Goal: Task Accomplishment & Management: Complete application form

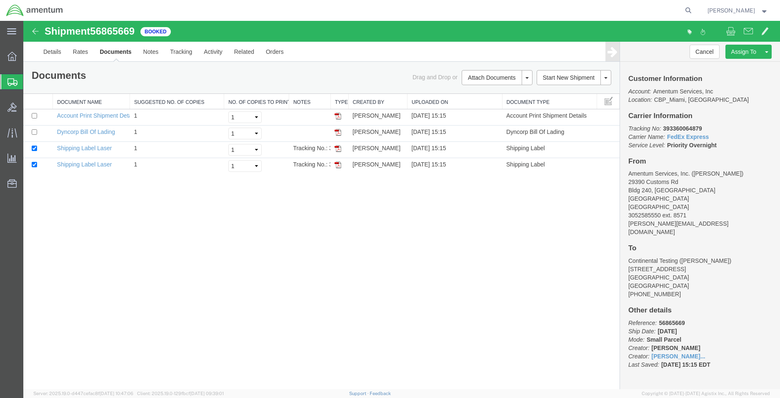
click at [0, 0] on span "Create Shipment" at bounding box center [0, 0] width 0 height 0
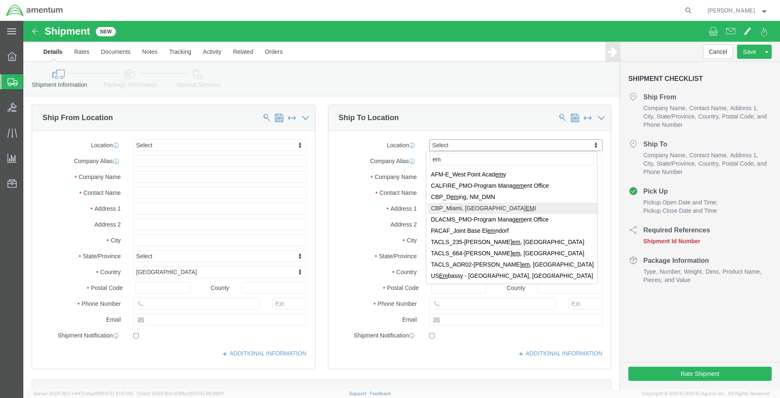
type input "em"
select select "49931"
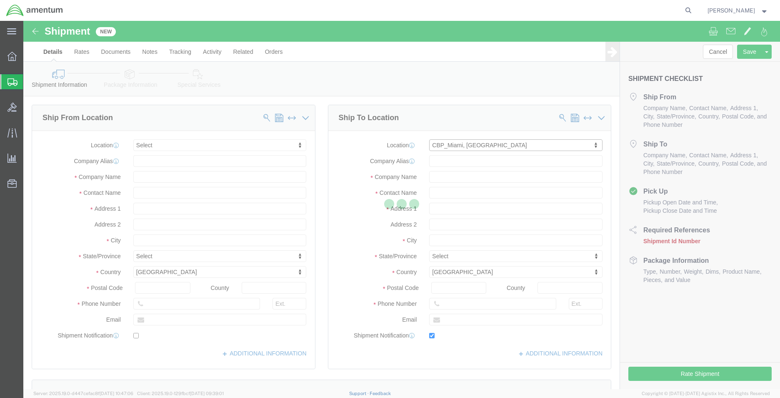
type input "29390 Customs Rd"
type input "Bldg 240, [GEOGRAPHIC_DATA]"
type input "33039"
type input "[PHONE_NUMBER]"
type input "324"
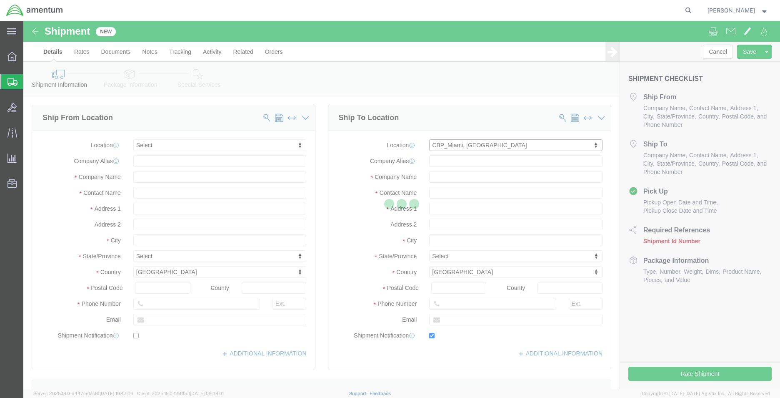
type input "[PERSON_NAME][EMAIL_ADDRESS][PERSON_NAME][DOMAIN_NAME]"
checkbox input "true"
type input "Amentum Services, Inc"
type input "[PERSON_NAME]"
type input "HOMESTEAD"
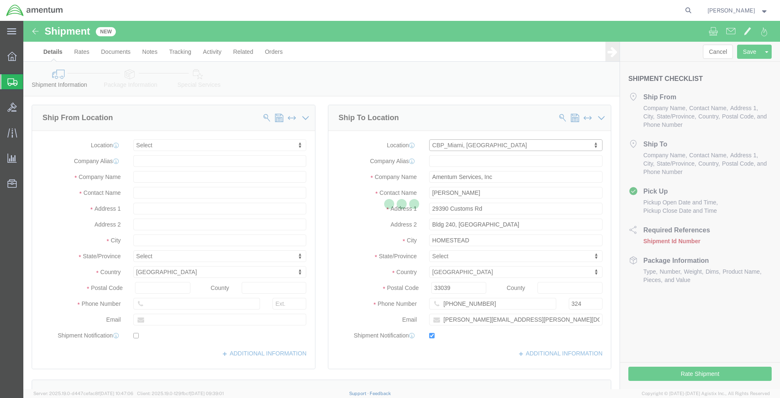
select select "FL"
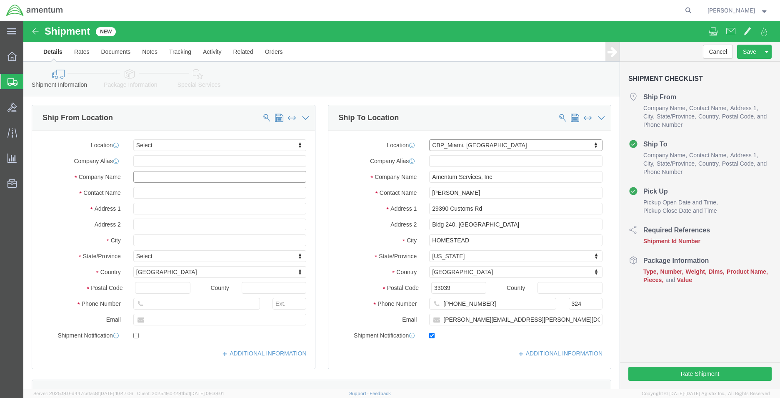
click input "text"
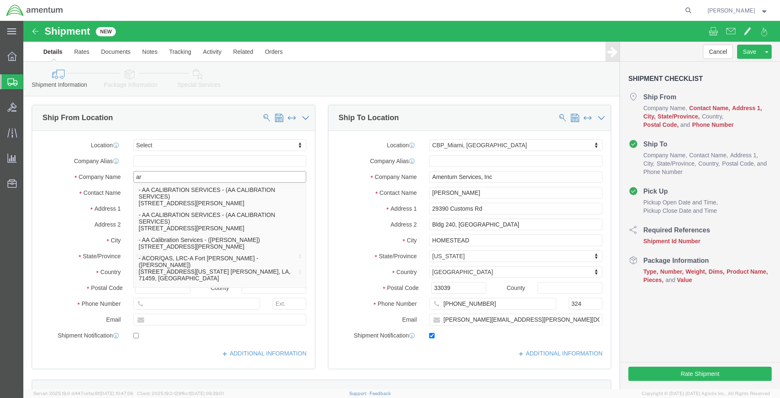
type input "a"
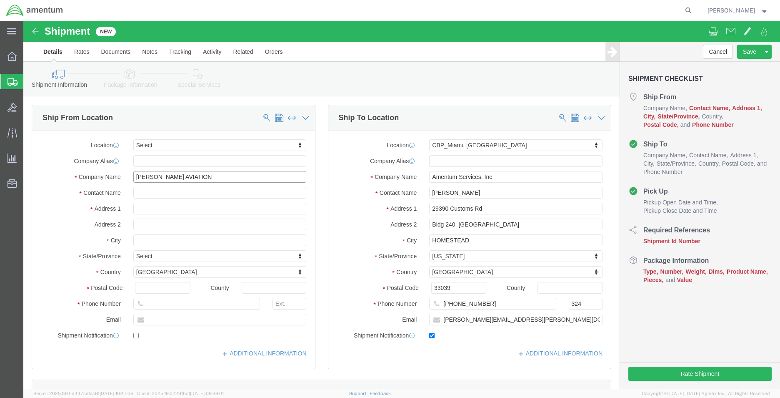
type input "[PERSON_NAME] AVIATION"
type input "[STREET_ADDRESS][PERSON_NAME]"
type input "TULLAHOMA"
type input "T"
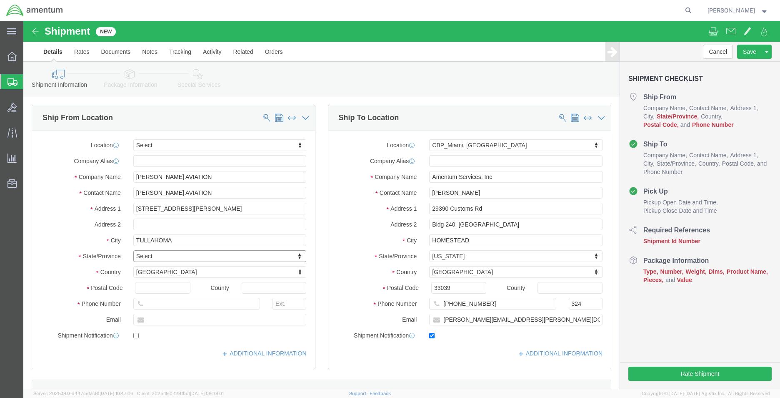
type input "T"
type input "TE"
select select "TN"
click input "text"
type input "37388"
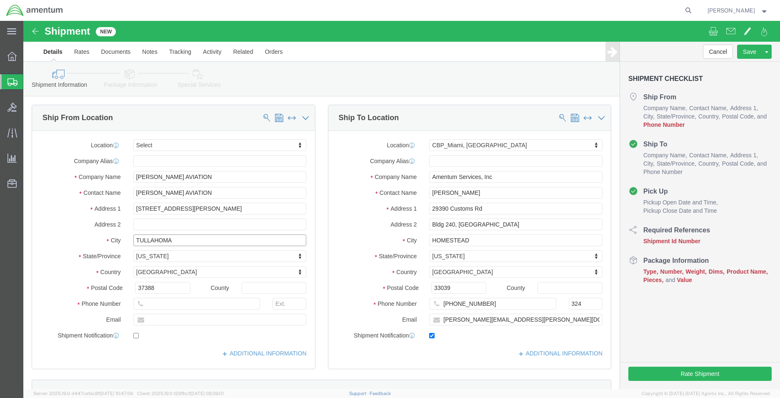
click input "TULLAHOMA"
click input "text"
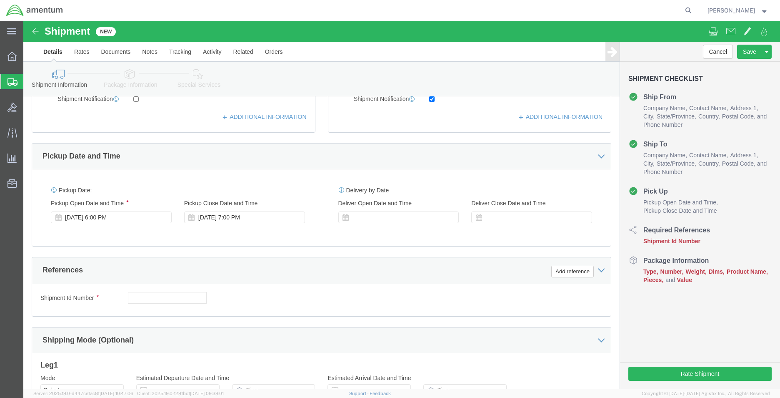
scroll to position [292, 0]
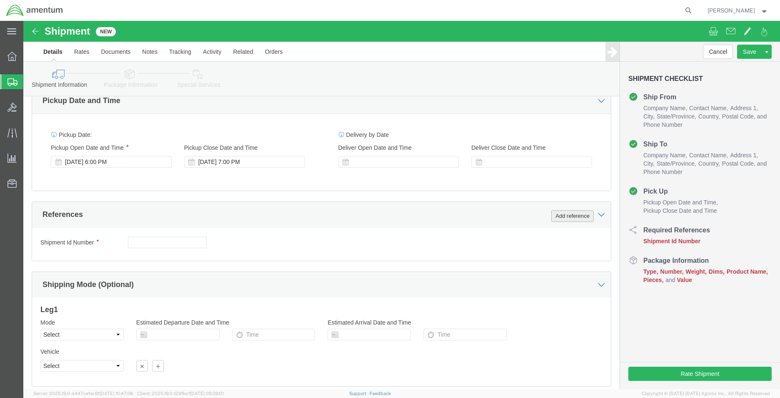
type input "7853172292"
click button "Add reference"
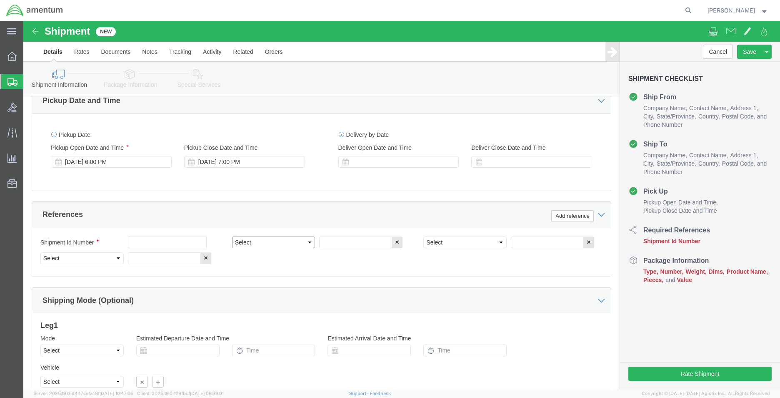
click select "Select Account Type Activity ID Airline Appointment Number ASN Batch Request # …"
select select "DEPT"
click select "Select Account Type Activity ID Airline Appointment Number ASN Batch Request # …"
click input "text"
type input "CBP"
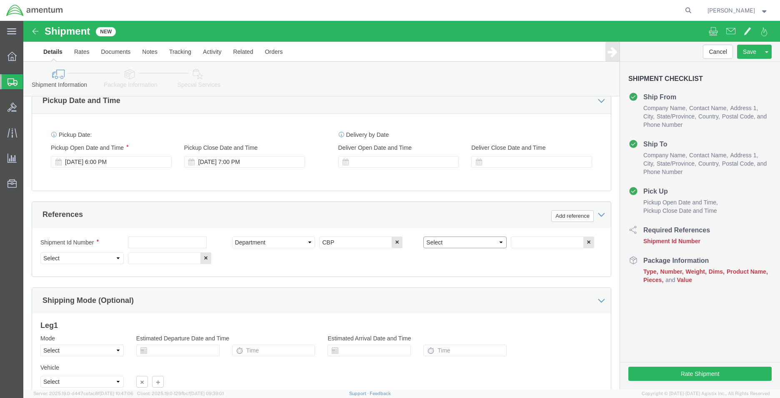
click select "Select Account Type Activity ID Airline Appointment Number ASN Batch Request # …"
select select "PROJNUM"
click select "Select Account Type Activity ID Airline Appointment Number ASN Batch Request # …"
click input "text"
type input "6118.03.03.2219.EMI.0000"
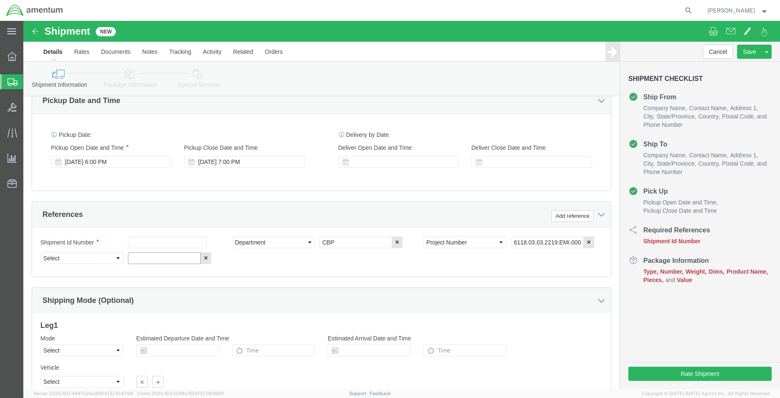
drag, startPoint x: 142, startPoint y: 236, endPoint x: 129, endPoint y: 237, distance: 13.4
click input "text"
click select "Select Account Type Activity ID Airline Appointment Number ASN Batch Request # …"
select select "CUSTREF"
click select "Select Account Type Activity ID Airline Appointment Number ASN Batch Request # …"
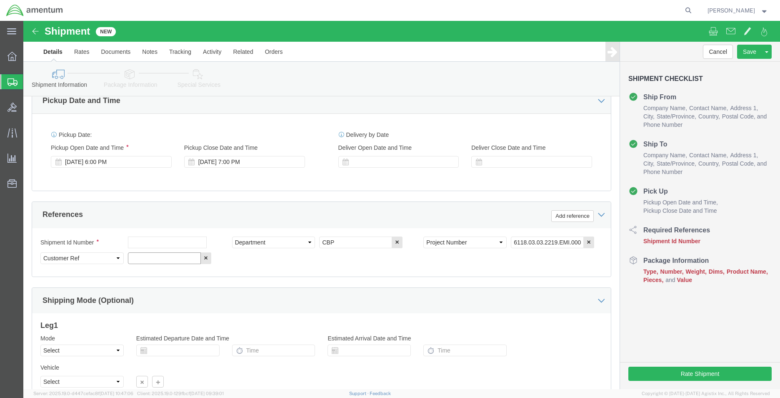
click input "text"
type input "LAPTOP"
click link "Package Information"
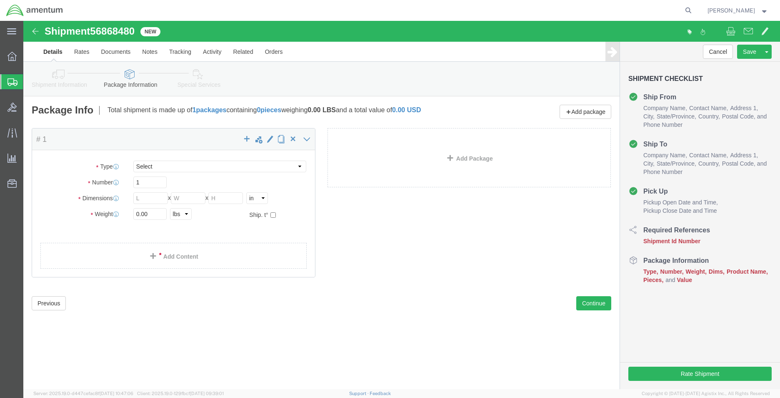
select select "CBOX"
click input "text"
type input "21"
type input "5"
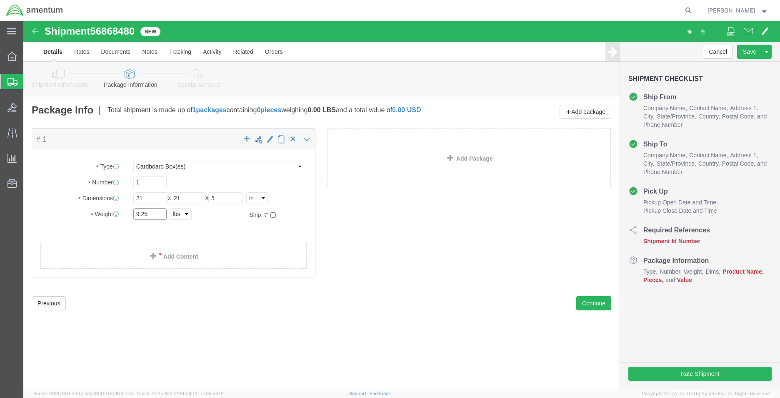
type input "9.25"
click div "Package Type Select BCK Boxes Bale(s) Basket(s) Bolt(s) Bottle(s) Buckets Bulk …"
click link "Add Content"
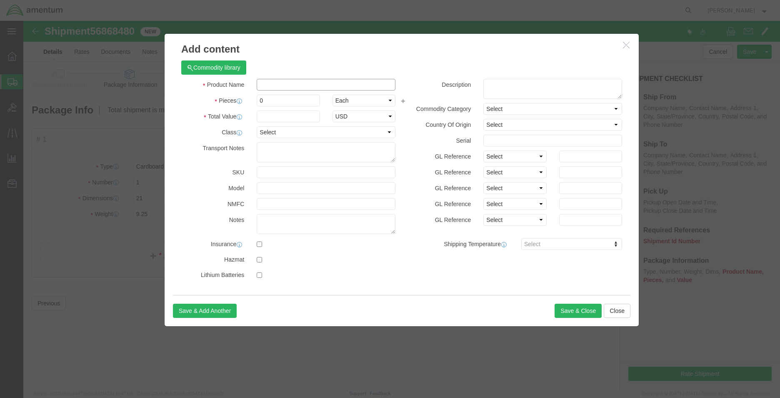
click input "text"
type input "LAPTOP"
type input "1.00"
click label
click input "checkbox"
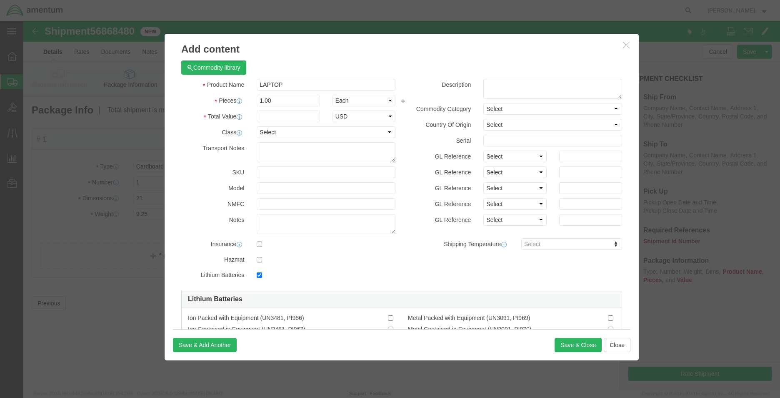
click label
click input "checkbox"
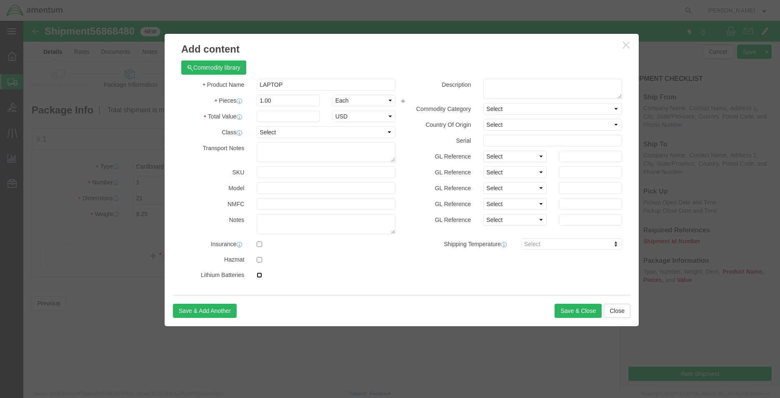
click input "checkbox"
checkbox input "true"
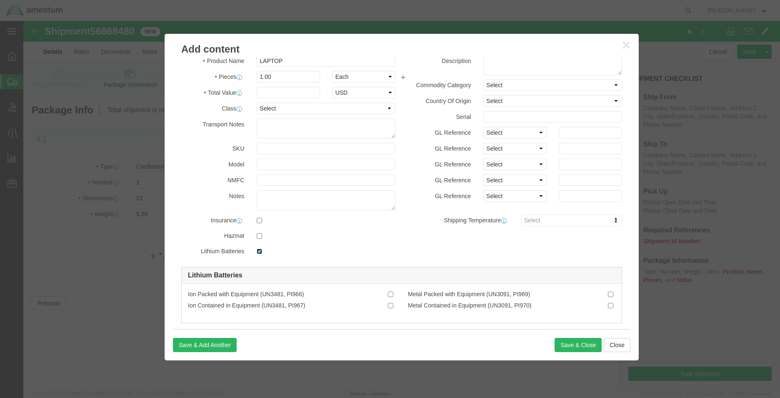
scroll to position [37, 0]
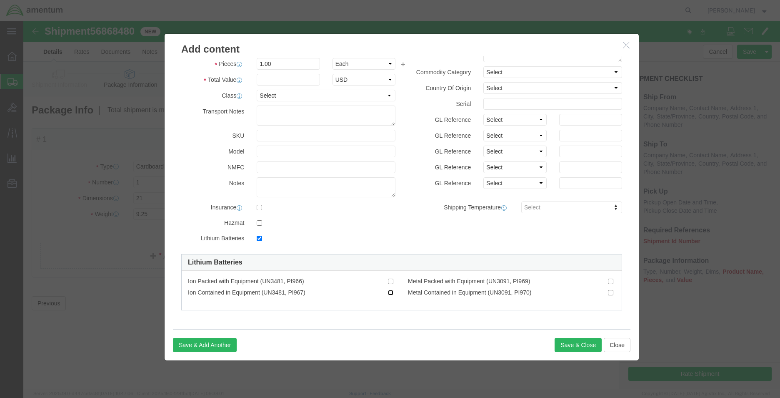
click input "Ion Contained in Equipment (UN3481, PI967)"
checkbox input "true"
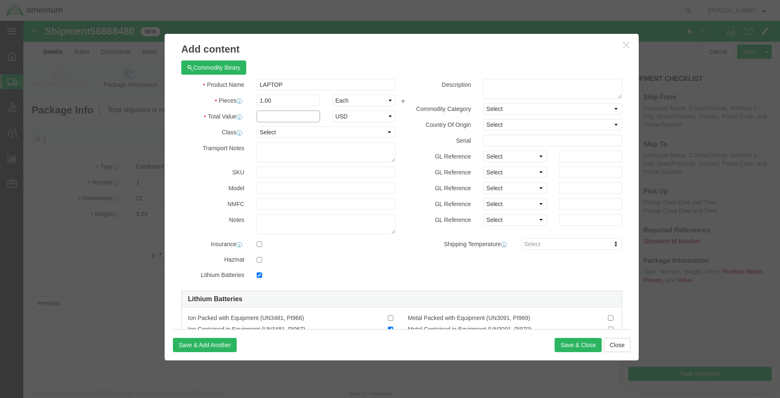
click input "text"
type input "500"
click button "Save & Close"
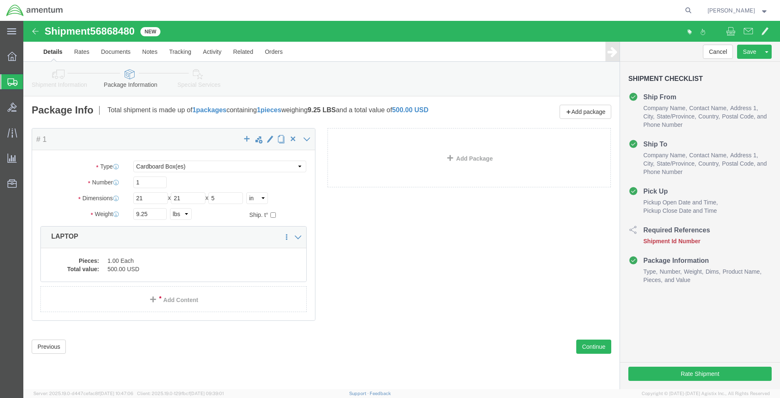
click icon
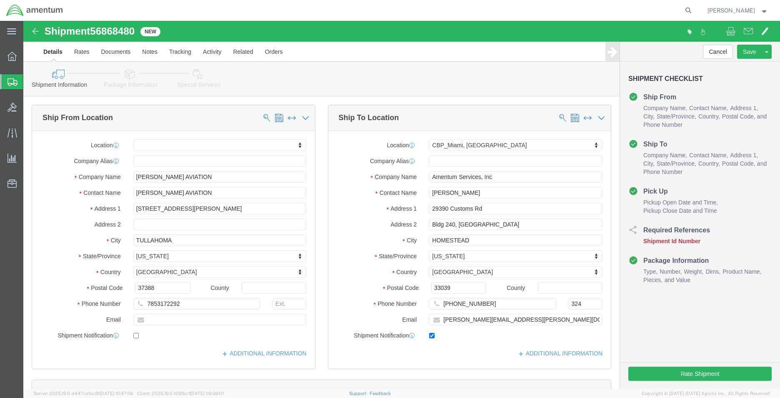
click span "56868480"
copy span "56868480"
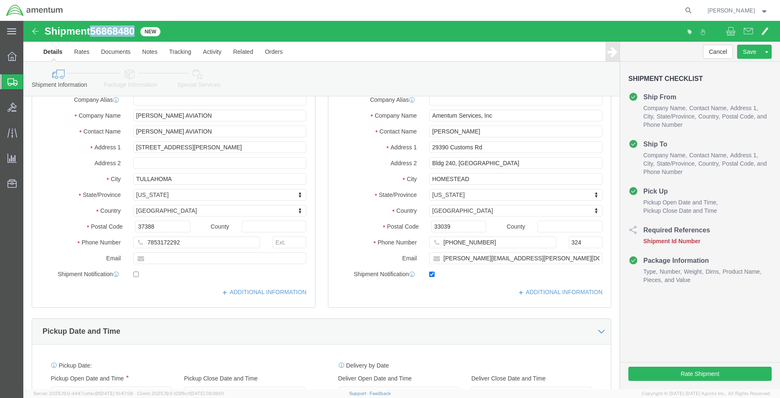
scroll to position [167, 0]
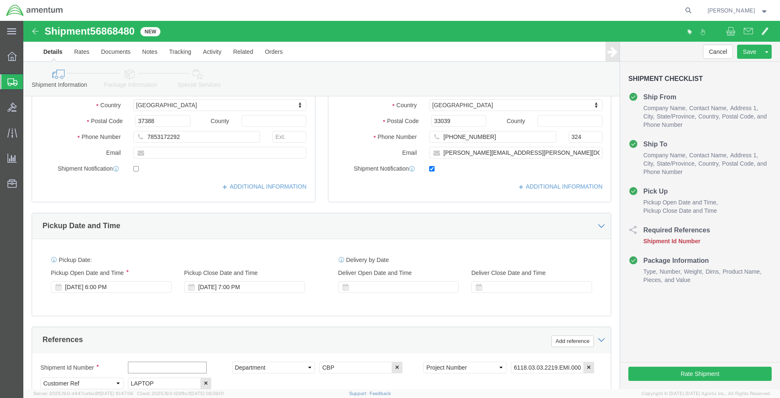
click input "text"
paste input "56868480"
type input "56868480"
click button "Rate Shipment"
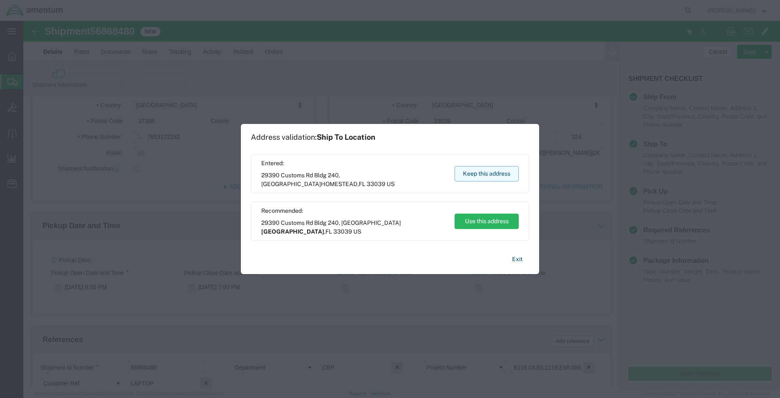
click at [503, 176] on button "Keep this address" at bounding box center [487, 173] width 64 height 15
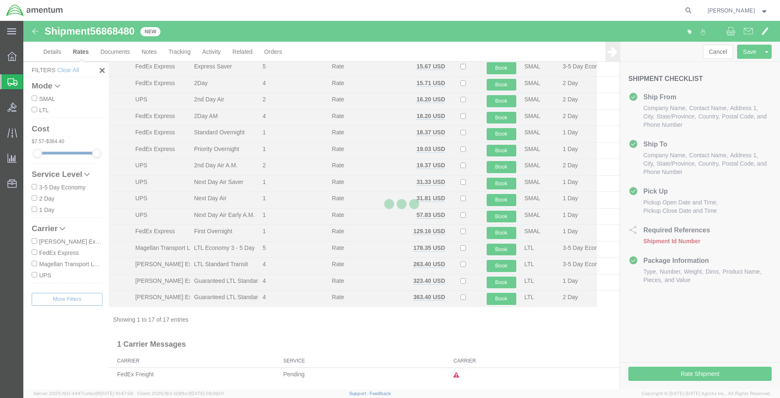
scroll to position [67, 0]
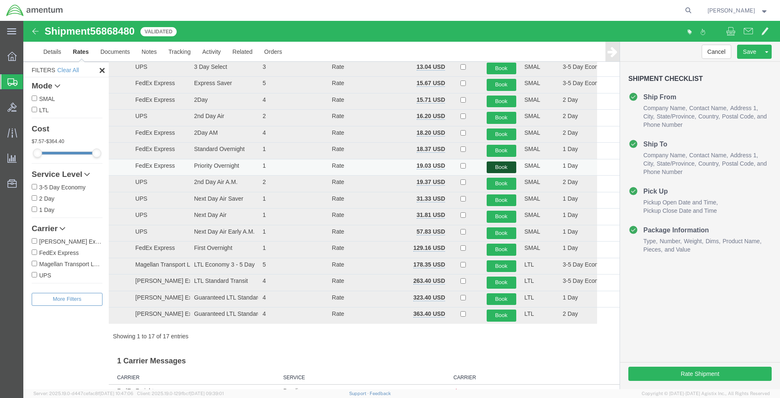
click at [492, 164] on button "Book" at bounding box center [502, 167] width 30 height 12
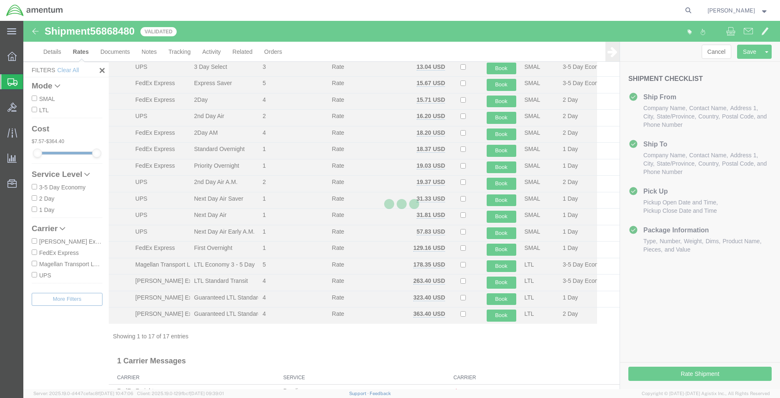
scroll to position [0, 0]
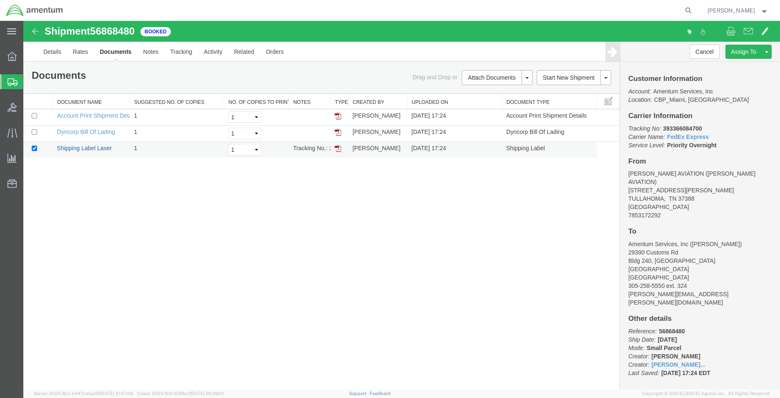
drag, startPoint x: 99, startPoint y: 150, endPoint x: 96, endPoint y: 155, distance: 6.2
click at [99, 150] on link "Shipping Label Laser" at bounding box center [84, 148] width 55 height 7
click at [338, 149] on img at bounding box center [338, 148] width 7 height 7
